Goal: Task Accomplishment & Management: Manage account settings

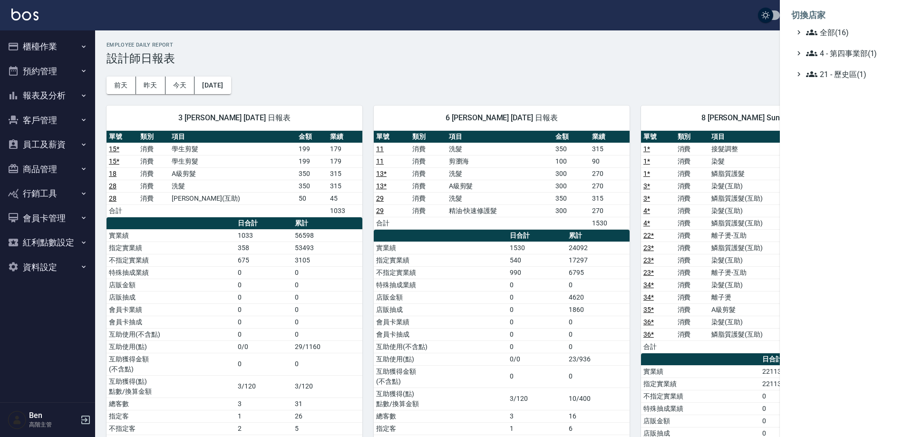
click at [840, 29] on span "全部(16)" at bounding box center [852, 32] width 92 height 11
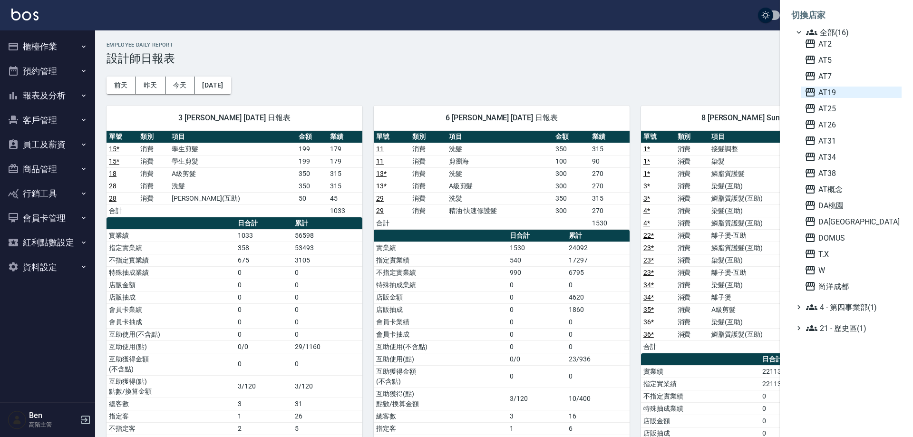
click at [851, 87] on span "AT19" at bounding box center [851, 92] width 93 height 11
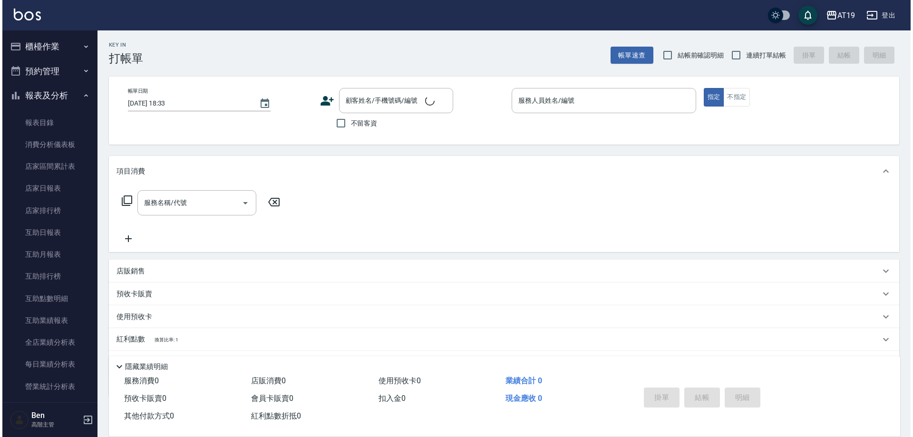
scroll to position [333, 0]
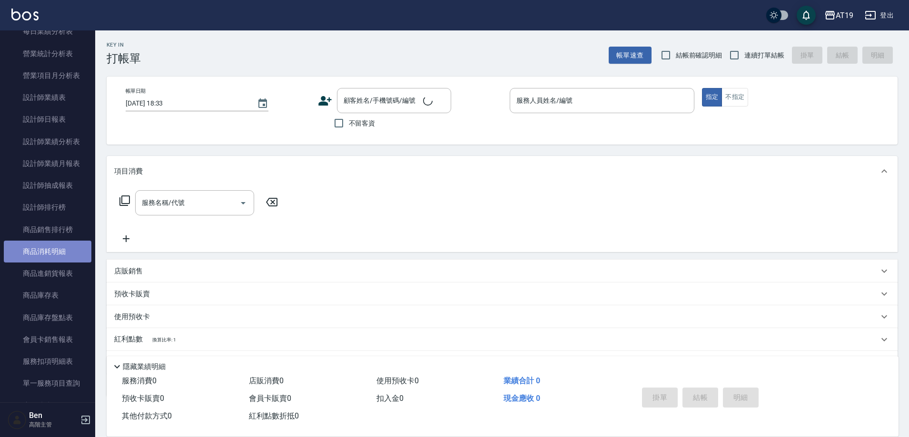
click at [53, 259] on link "商品消耗明細" at bounding box center [48, 252] width 88 height 22
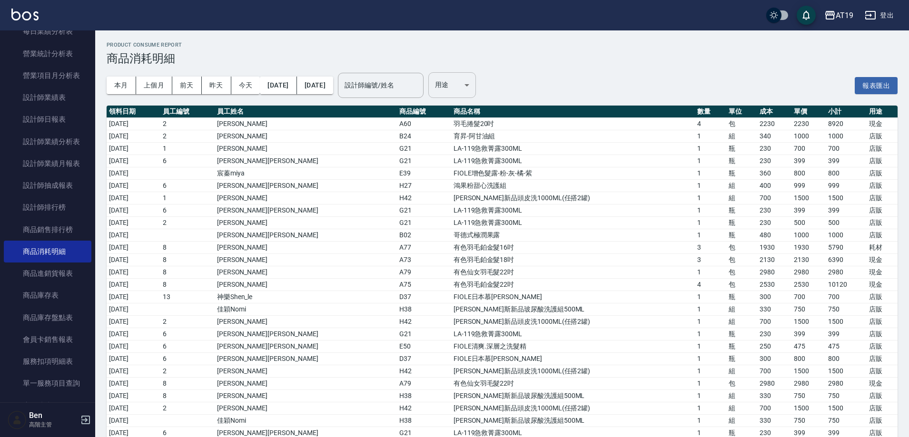
click at [476, 95] on body "AT19 登出 櫃檯作業 打帳單 帳單列表 掛單列表 座位開單 營業儀表板 現金收支登錄 高階收支登錄 材料自購登錄 每日結帳 排班表 現場電腦打卡 掃碼打卡…" at bounding box center [454, 355] width 909 height 711
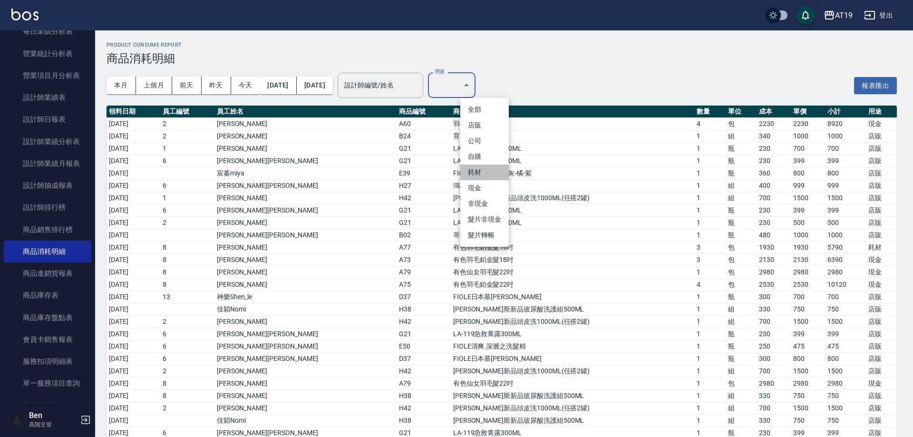
click at [474, 172] on li "耗材" at bounding box center [485, 173] width 49 height 16
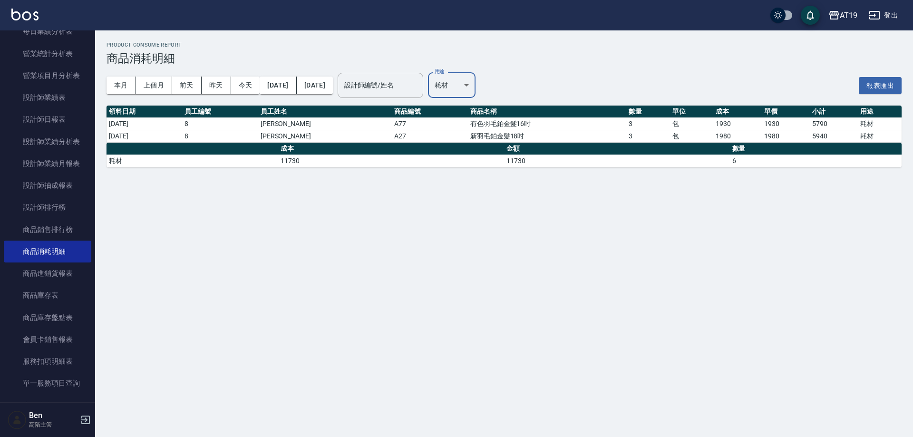
click at [502, 81] on body "AT19 登出 櫃檯作業 打帳單 帳單列表 掛單列表 座位開單 營業儀表板 現金收支登錄 高階收支登錄 材料自購登錄 每日結帳 排班表 現場電腦打卡 掃碼打卡…" at bounding box center [456, 218] width 913 height 437
click at [481, 155] on li "自購" at bounding box center [485, 157] width 49 height 16
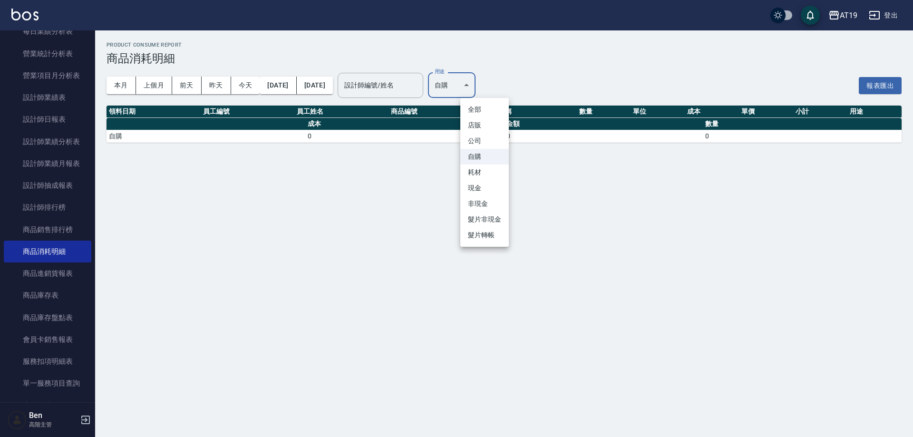
click at [493, 95] on body "AT19 登出 櫃檯作業 打帳單 帳單列表 掛單列表 座位開單 營業儀表板 現金收支登錄 高階收支登錄 材料自購登錄 每日結帳 排班表 現場電腦打卡 掃碼打卡…" at bounding box center [456, 218] width 913 height 437
click at [490, 180] on li "耗材" at bounding box center [485, 173] width 49 height 16
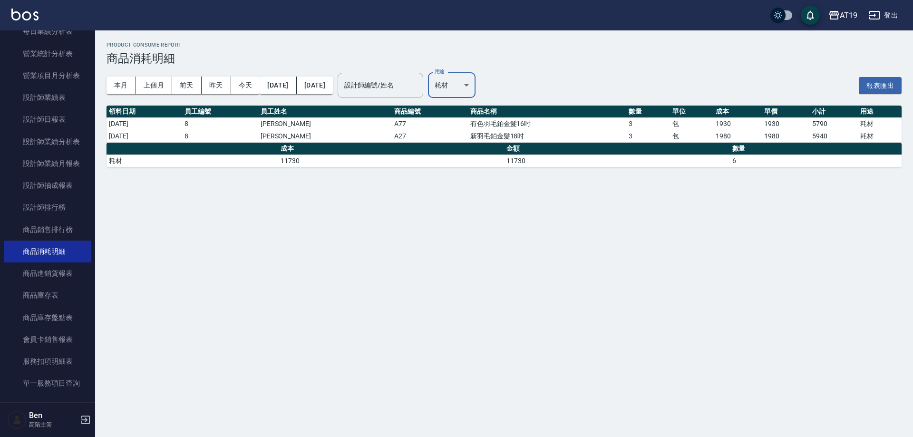
click at [501, 79] on body "AT19 登出 櫃檯作業 打帳單 帳單列表 掛單列表 座位開單 營業儀表板 現金收支登錄 高階收支登錄 材料自購登錄 每日結帳 排班表 現場電腦打卡 掃碼打卡…" at bounding box center [456, 218] width 913 height 437
click at [479, 191] on li "現金" at bounding box center [485, 188] width 49 height 16
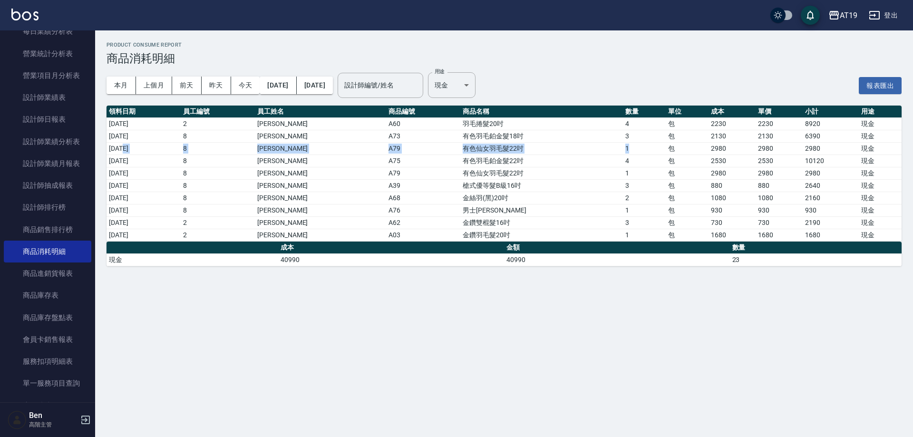
drag, startPoint x: 125, startPoint y: 152, endPoint x: 624, endPoint y: 150, distance: 498.6
click at [624, 150] on tr "2025/10/05 8 Mika A79 有色仙女羽毛髮22吋 1 包 2980 2980 2980 現金" at bounding box center [504, 148] width 795 height 12
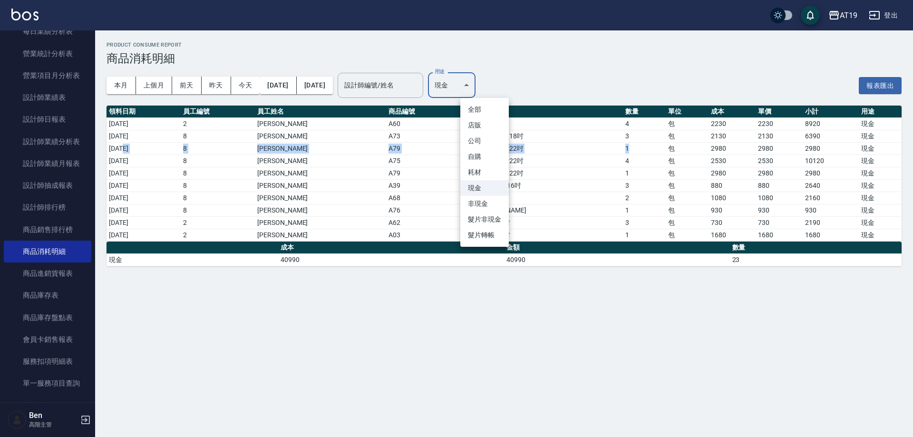
click at [498, 81] on body "AT19 登出 櫃檯作業 打帳單 帳單列表 掛單列表 座位開單 營業儀表板 現金收支登錄 高階收支登錄 材料自購登錄 每日結帳 排班表 現場電腦打卡 掃碼打卡…" at bounding box center [456, 218] width 913 height 437
click at [492, 168] on li "耗材" at bounding box center [485, 173] width 49 height 16
type input "耗材"
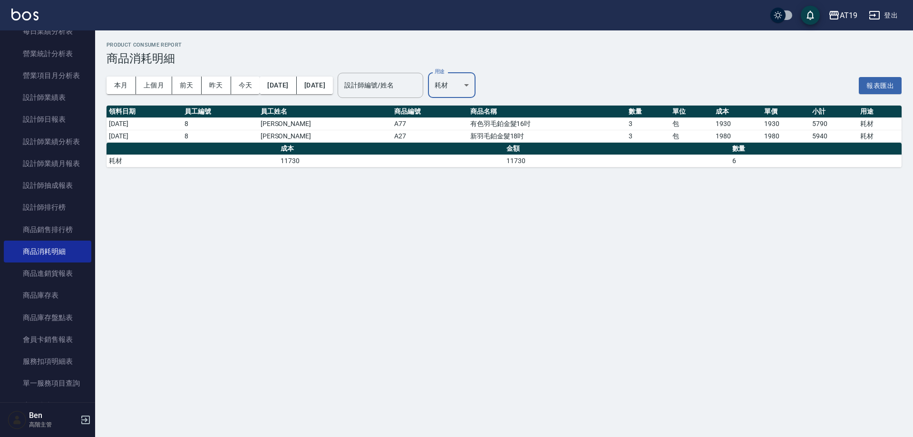
click at [667, 240] on div "Product Consume Report 商品消耗明細 本月 上個月 前天 昨天 今天 2025/10/01 2025/10/14 設計師編號/姓名 設計…" at bounding box center [456, 218] width 913 height 437
click at [837, 22] on button "AT19" at bounding box center [843, 16] width 37 height 20
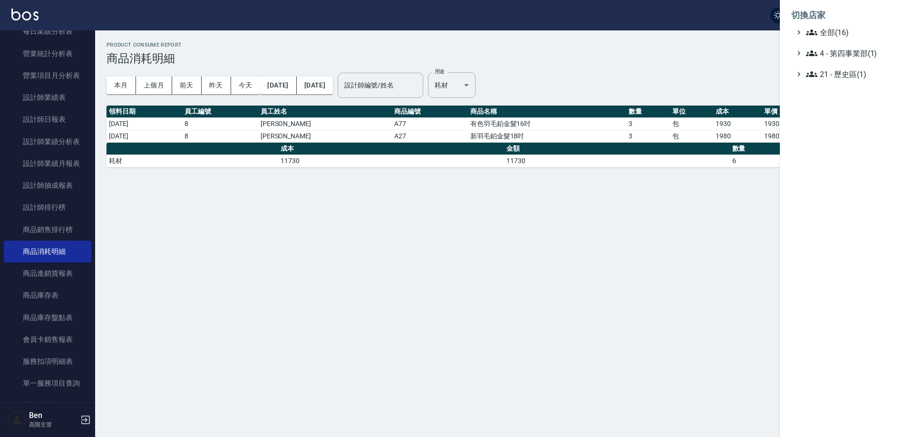
click at [841, 39] on ul "全部(16) 4 - 第四事業部(1) 21 - 歷史區(1)" at bounding box center [847, 53] width 110 height 53
click at [837, 37] on span "全部(16)" at bounding box center [852, 32] width 92 height 11
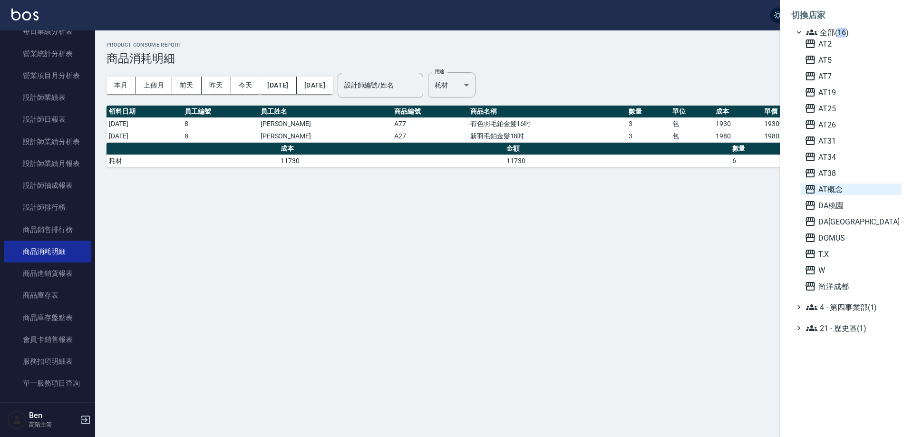
click at [845, 193] on span "AT概念" at bounding box center [851, 189] width 93 height 11
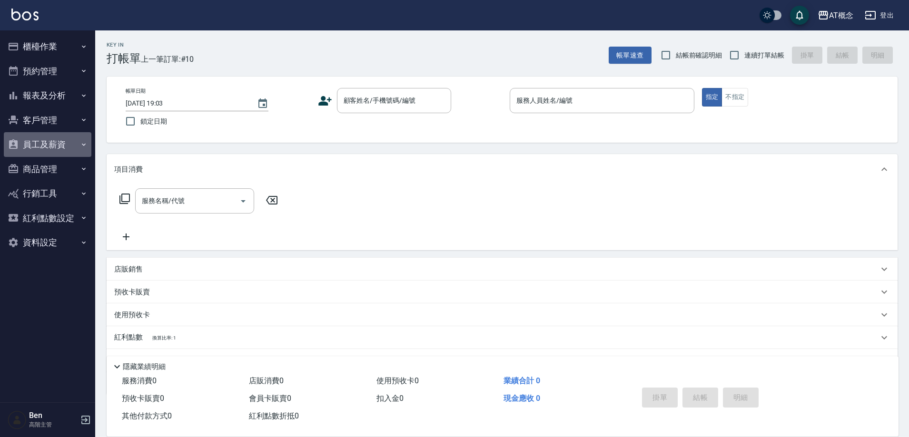
click at [50, 147] on button "員工及薪資" at bounding box center [48, 144] width 88 height 25
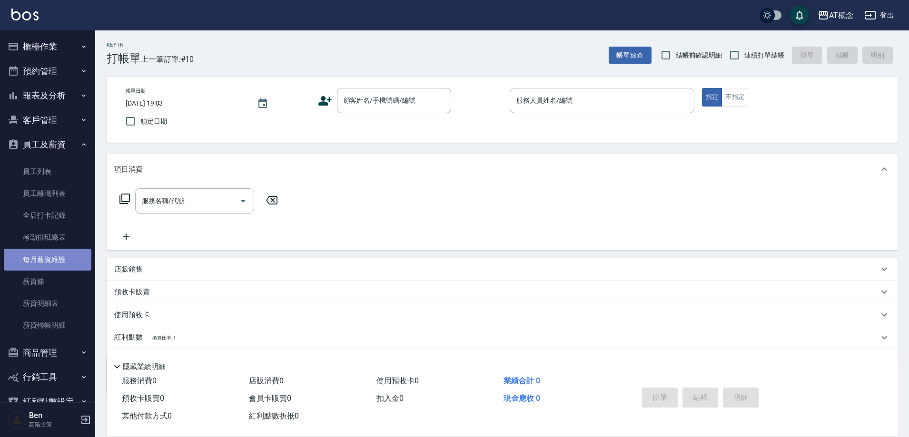
click at [59, 263] on link "每月薪資維護" at bounding box center [48, 260] width 88 height 22
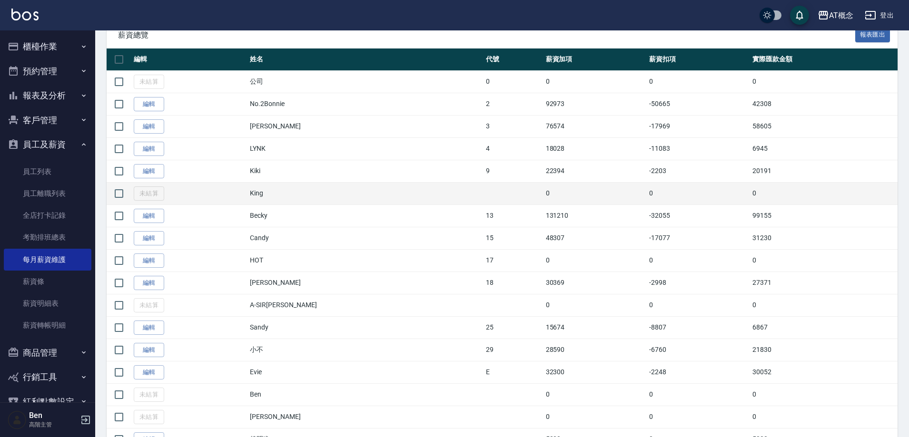
scroll to position [131, 0]
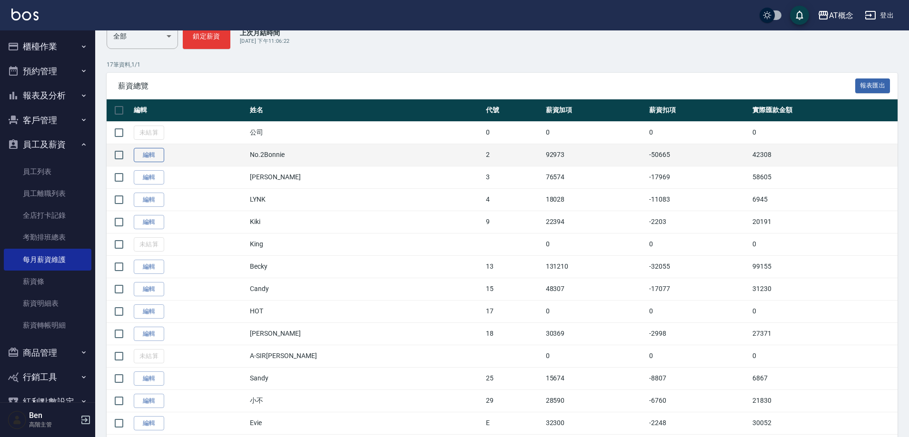
click at [155, 154] on link "編輯" at bounding box center [149, 155] width 30 height 15
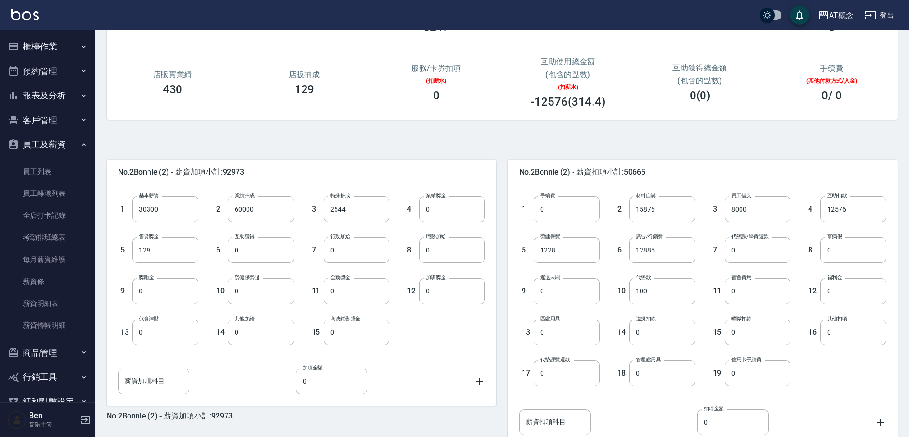
scroll to position [181, 0]
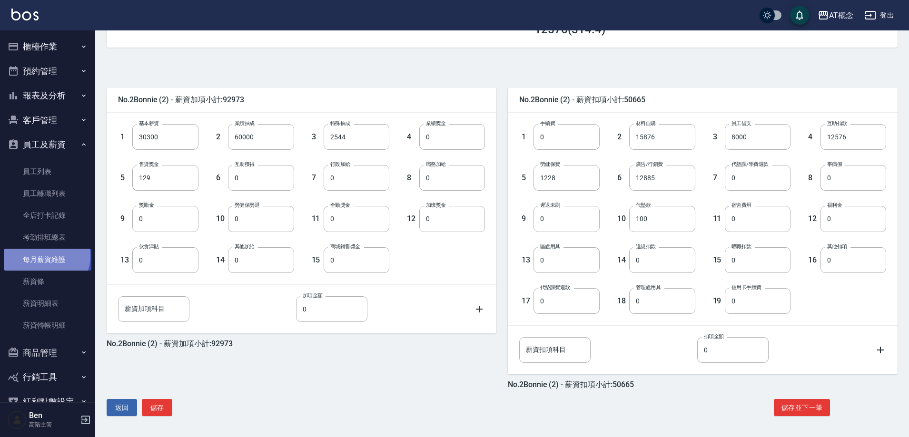
click at [46, 256] on link "每月薪資維護" at bounding box center [48, 260] width 88 height 22
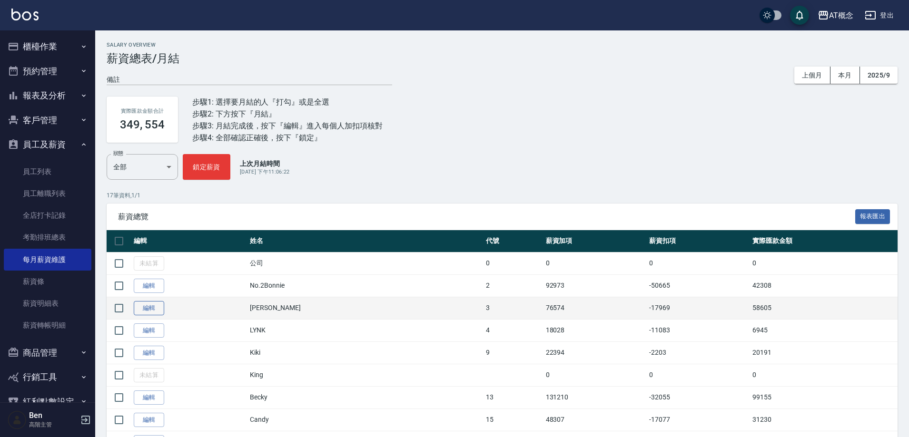
click at [149, 303] on link "編輯" at bounding box center [149, 308] width 30 height 15
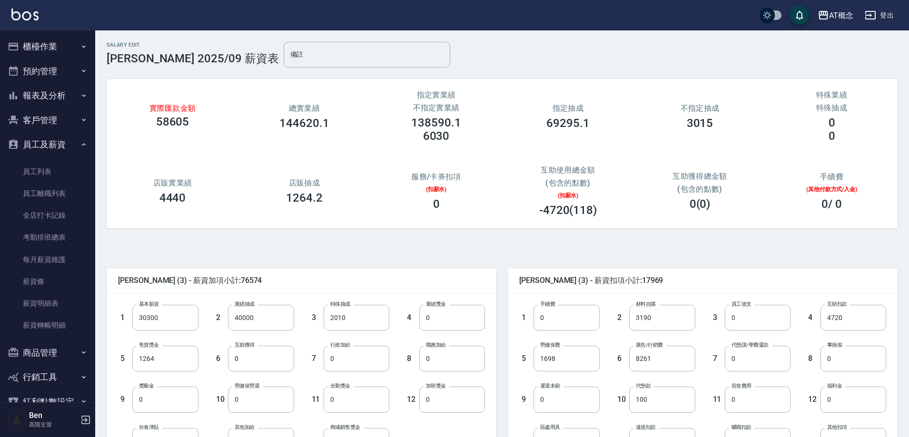
scroll to position [181, 0]
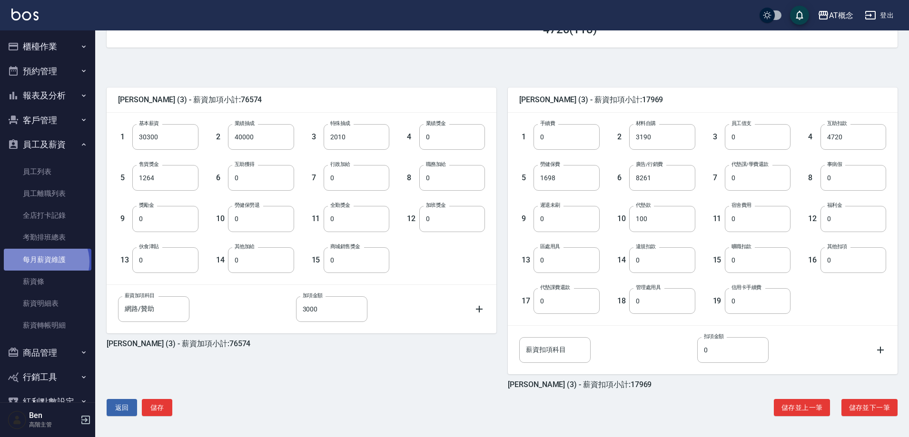
click at [45, 262] on link "每月薪資維護" at bounding box center [48, 260] width 88 height 22
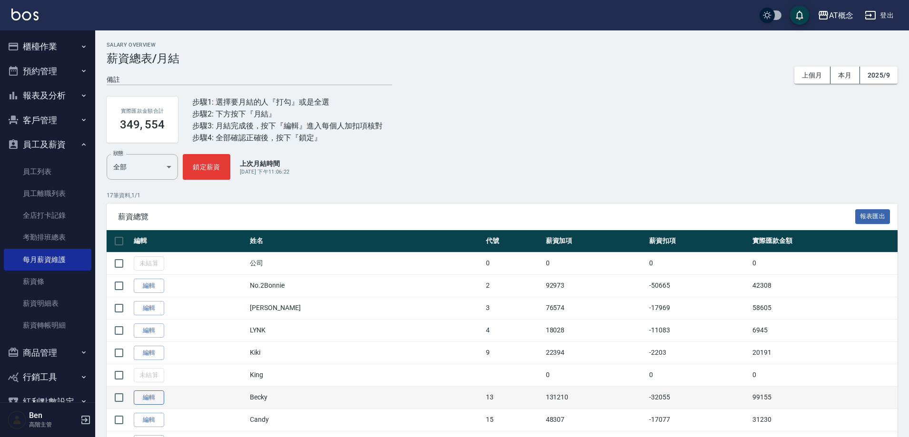
click at [157, 394] on link "編輯" at bounding box center [149, 398] width 30 height 15
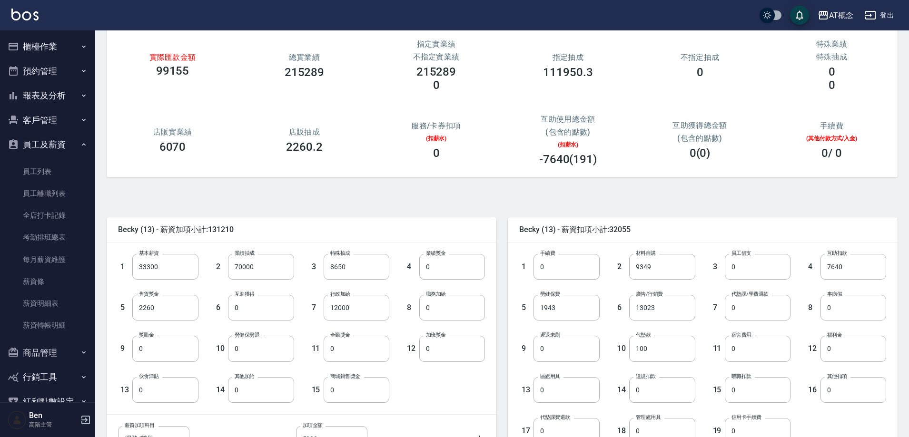
scroll to position [181, 0]
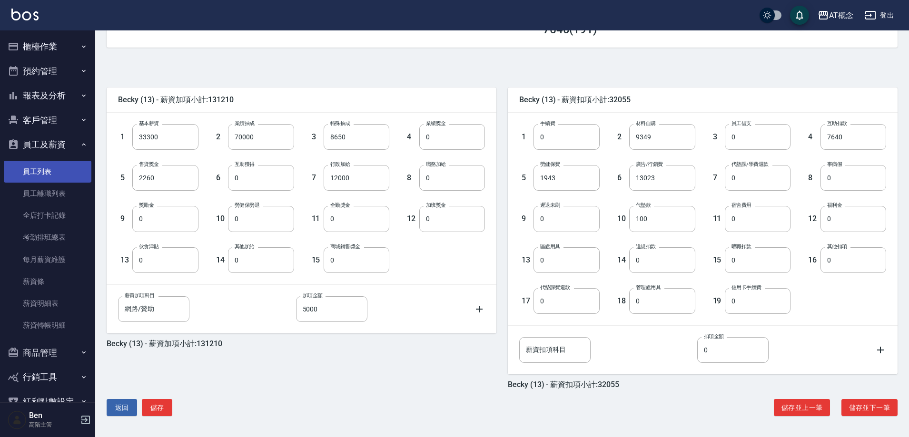
click at [36, 166] on link "員工列表" at bounding box center [48, 172] width 88 height 22
